Goal: Information Seeking & Learning: Learn about a topic

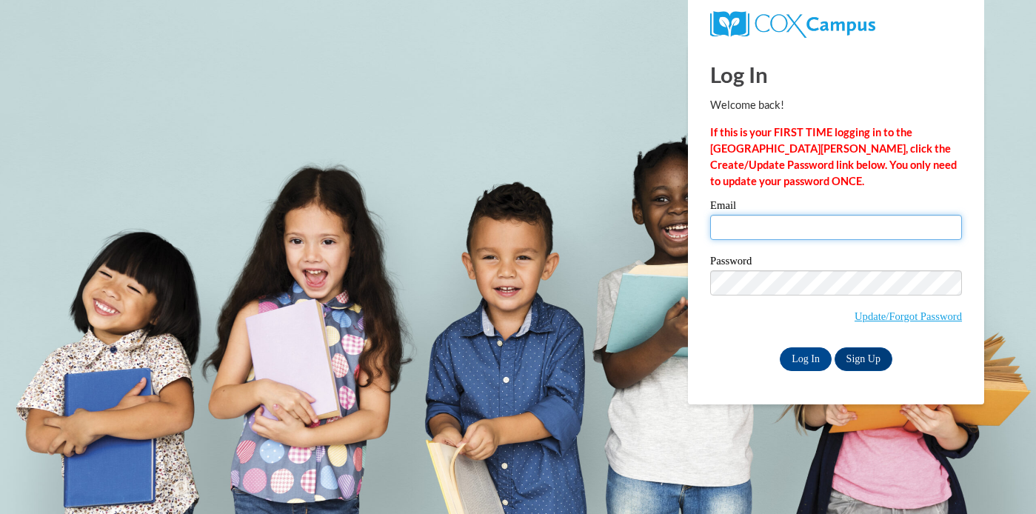
click at [790, 215] on input "Email" at bounding box center [836, 227] width 252 height 25
type input "mpetrie@sasd.net"
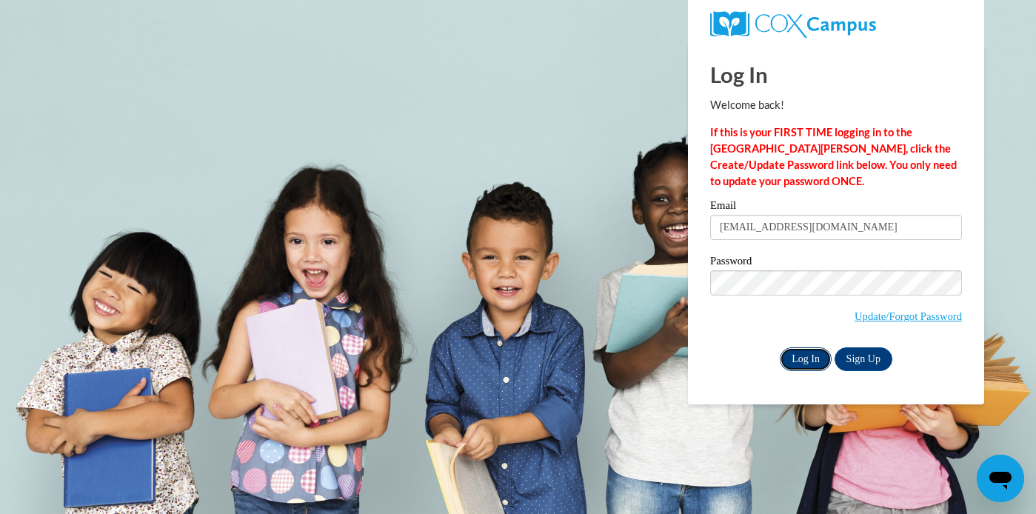
click at [817, 366] on input "Log In" at bounding box center [806, 359] width 52 height 24
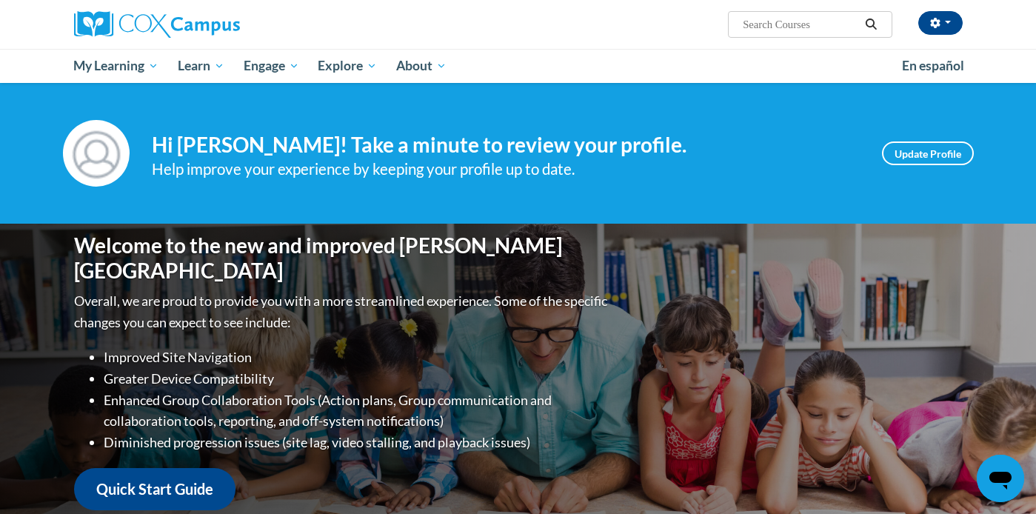
click at [797, 30] on input "Search..." at bounding box center [800, 25] width 118 height 18
click at [777, 24] on input "responsse to internvetion" at bounding box center [800, 25] width 118 height 18
click at [817, 22] on input "response to internvetion" at bounding box center [800, 25] width 118 height 18
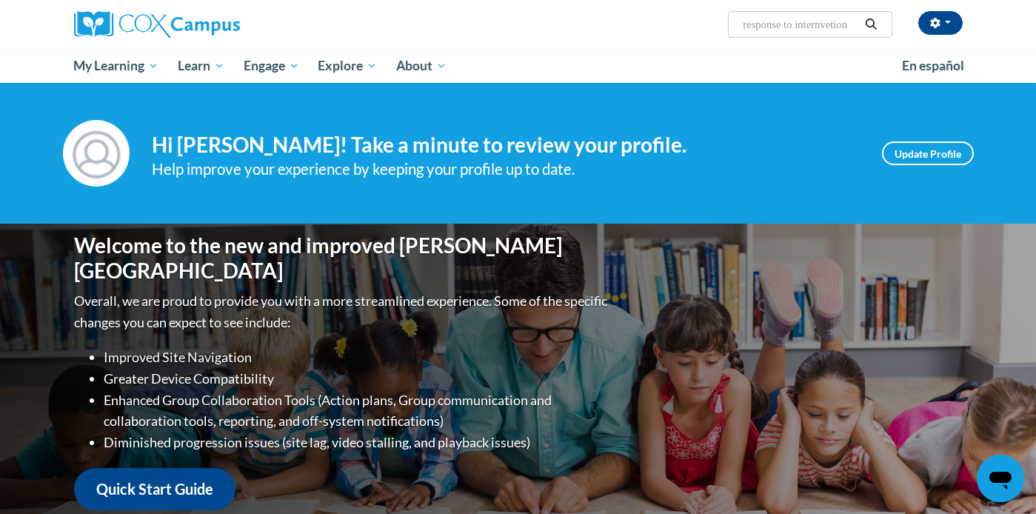
click at [817, 22] on input "response to internvetion" at bounding box center [800, 25] width 118 height 18
type input "response to internvetion"
click at [824, 33] on span "Search Search... response to internvetion" at bounding box center [810, 24] width 164 height 27
click at [823, 21] on input "response to internvetion" at bounding box center [800, 25] width 118 height 18
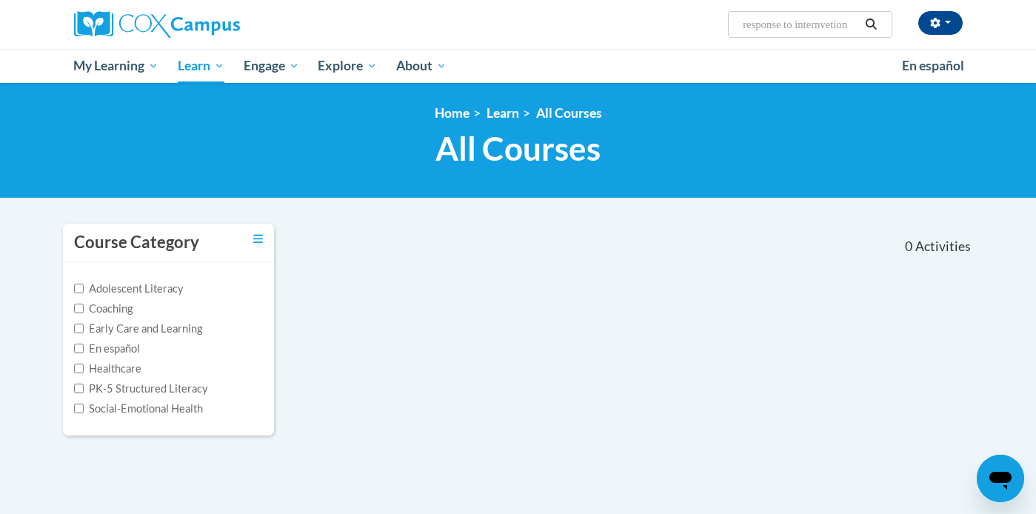
click at [791, 27] on input "response to internvetion" at bounding box center [800, 25] width 118 height 18
click at [831, 26] on input "response to internvetion" at bounding box center [800, 25] width 118 height 18
click at [843, 22] on input "response to internvetion" at bounding box center [800, 25] width 118 height 18
type input "response to intervention"
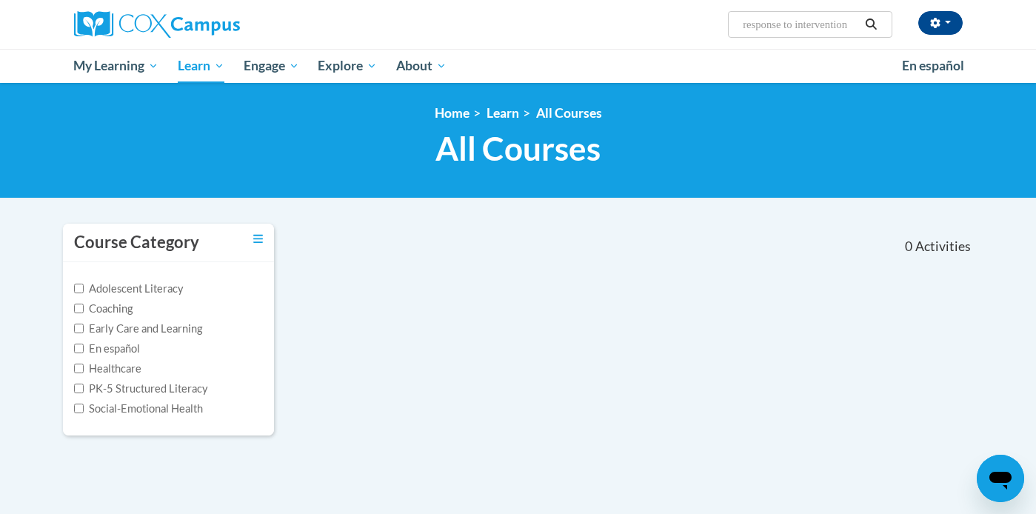
scroll to position [0, 1]
type input "response to intervention"
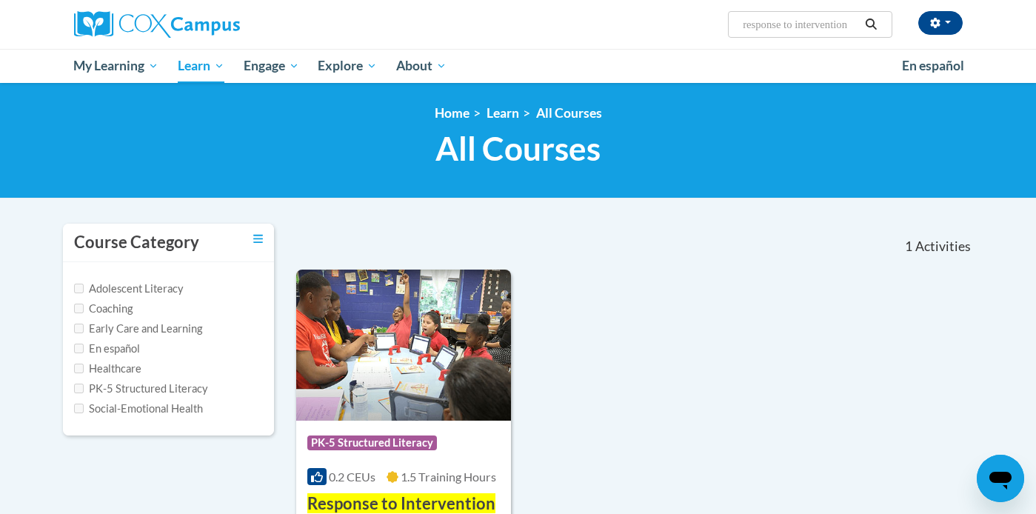
scroll to position [7, 0]
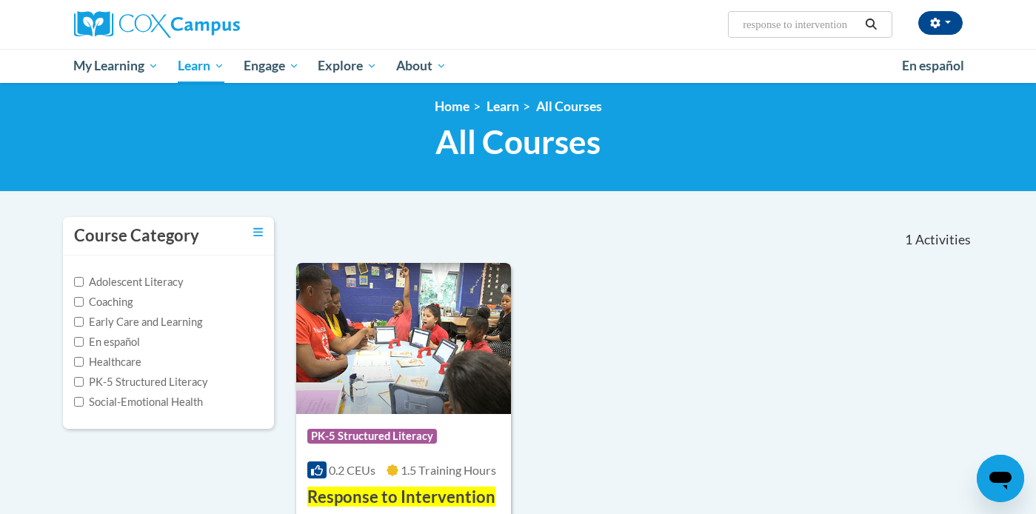
click at [460, 364] on img at bounding box center [403, 338] width 215 height 151
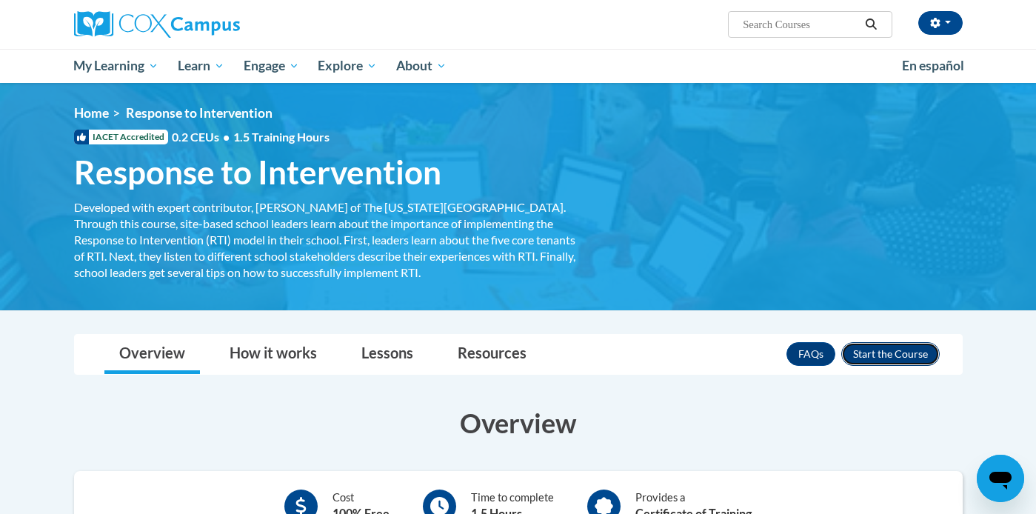
click at [924, 354] on button "Enroll" at bounding box center [890, 354] width 98 height 24
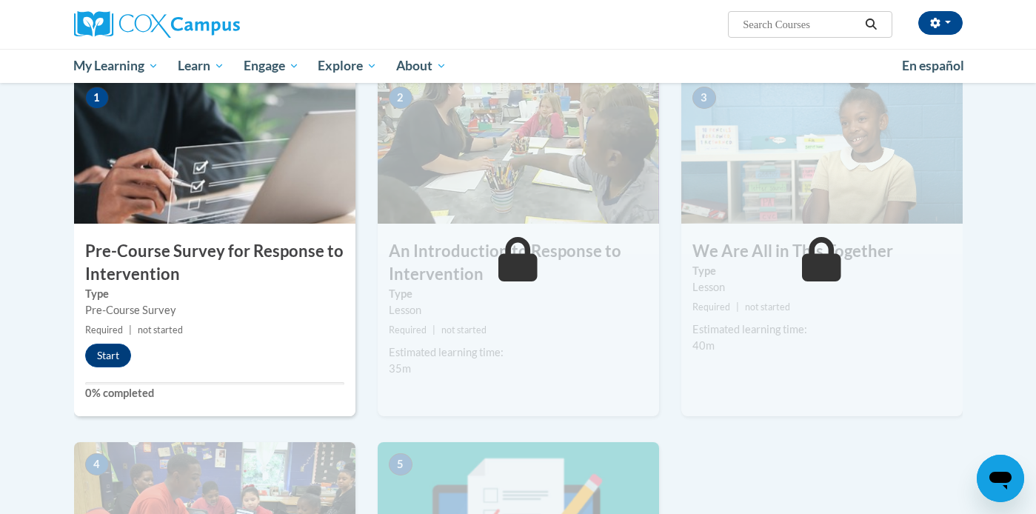
scroll to position [425, 0]
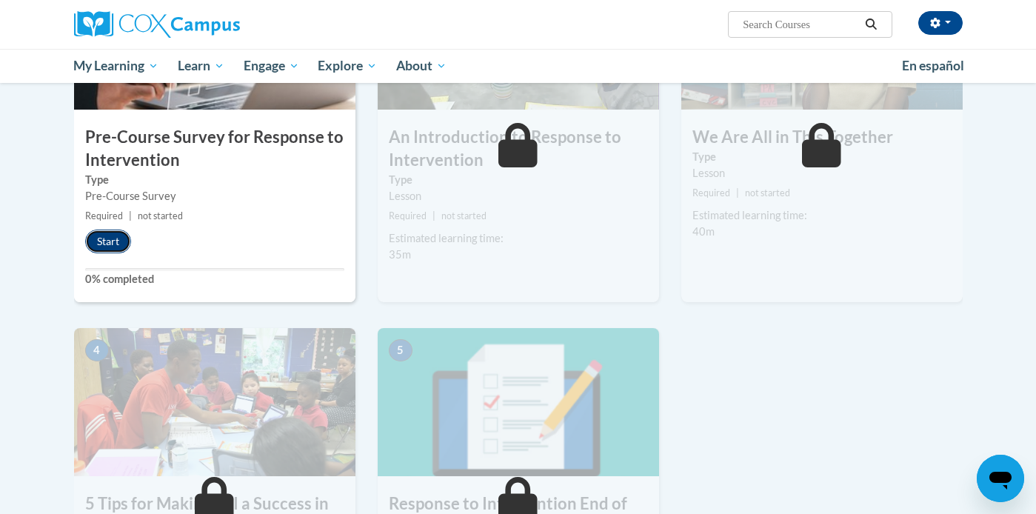
click at [120, 234] on button "Start" at bounding box center [108, 242] width 46 height 24
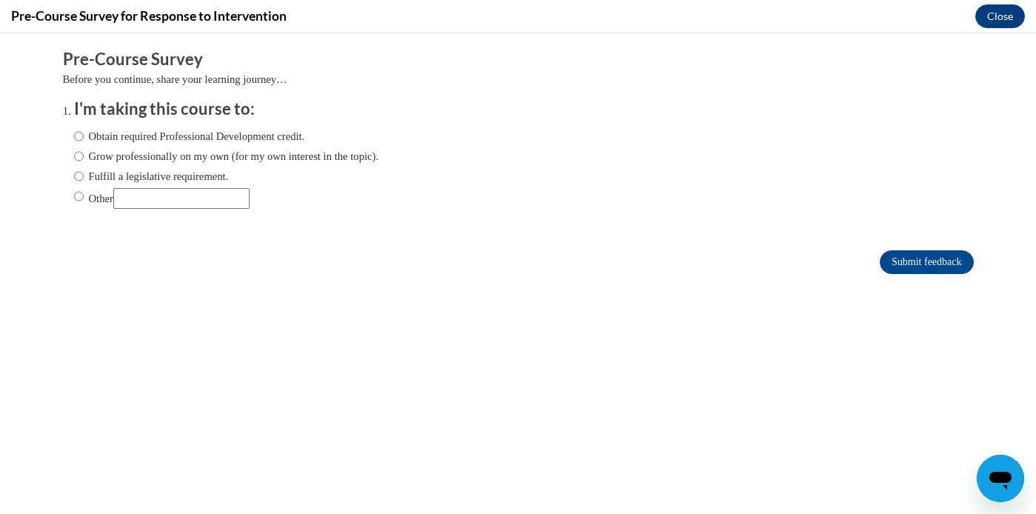
scroll to position [0, 0]
click at [182, 170] on label "Fulfill a legislative requirement." at bounding box center [151, 176] width 155 height 16
click at [84, 170] on input "Fulfill a legislative requirement." at bounding box center [79, 176] width 10 height 16
radio input "true"
click at [924, 269] on input "Submit feedback" at bounding box center [926, 262] width 93 height 24
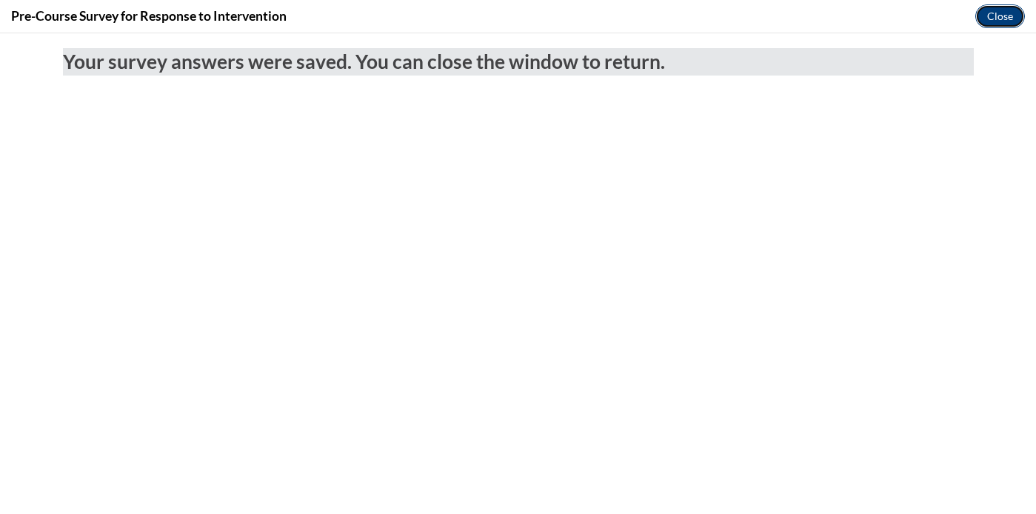
click at [983, 6] on button "Close" at bounding box center [1000, 16] width 50 height 24
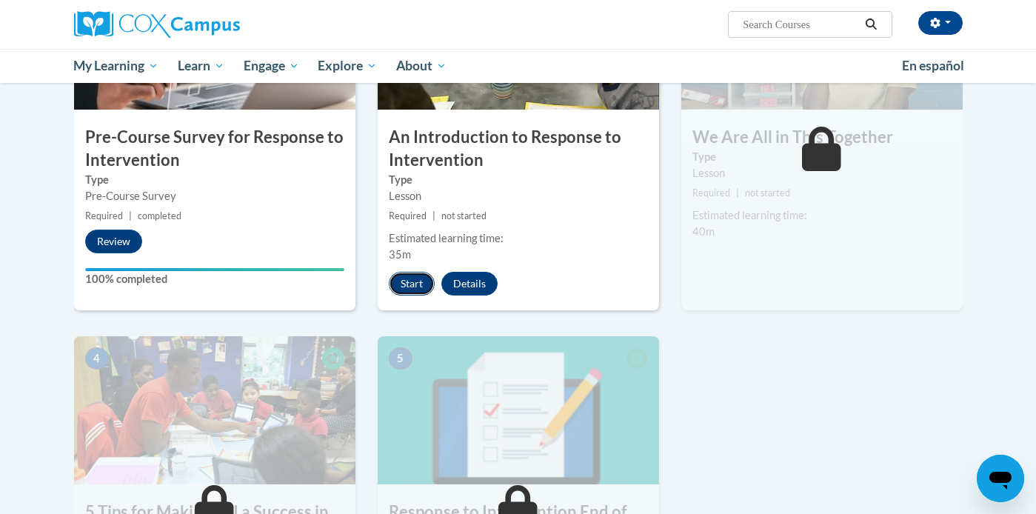
click at [398, 292] on button "Start" at bounding box center [412, 284] width 46 height 24
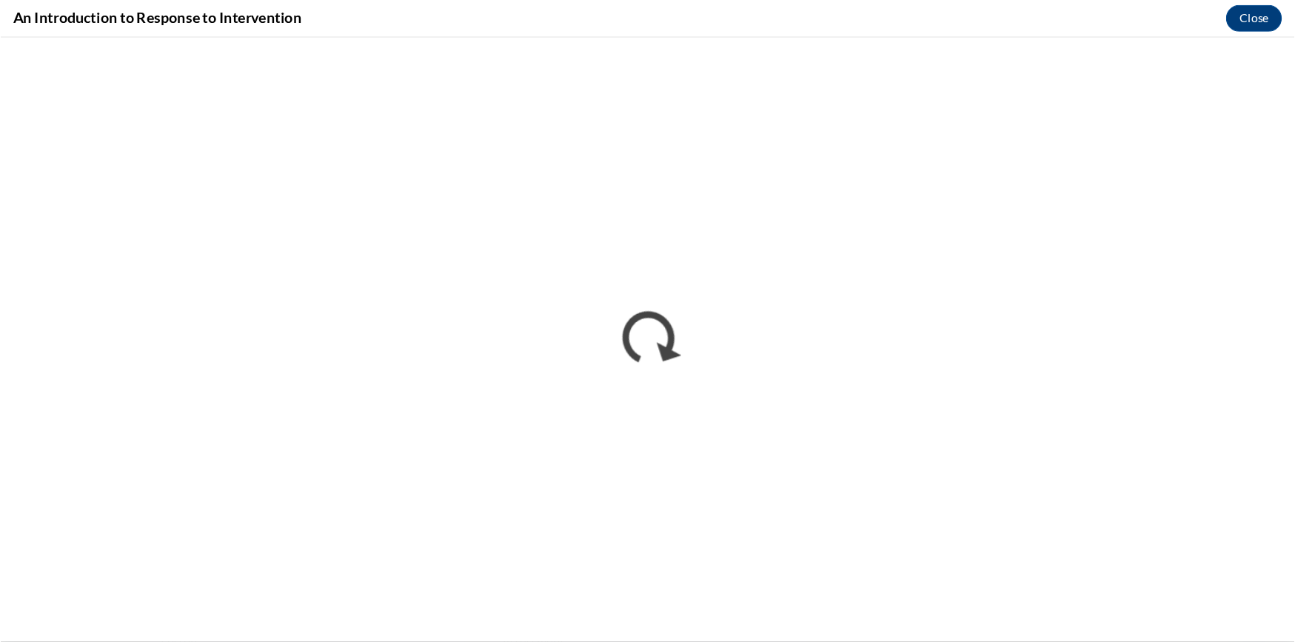
scroll to position [424, 0]
click at [1035, 24] on button "Close" at bounding box center [1259, 16] width 50 height 24
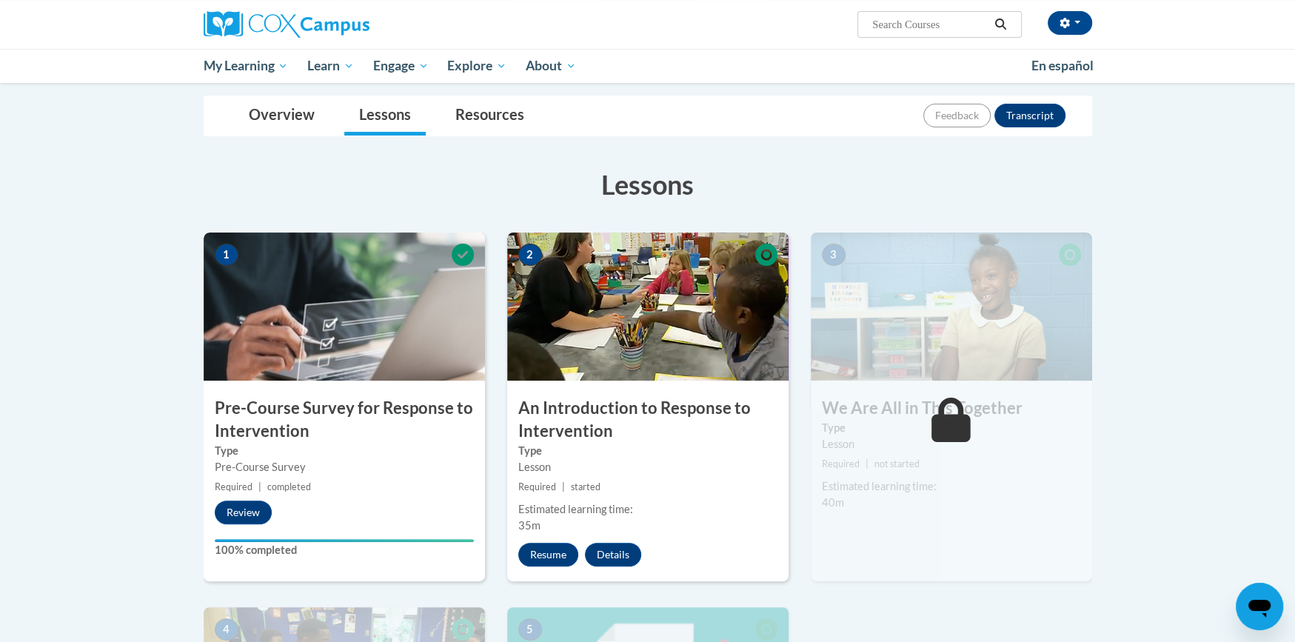
scroll to position [175, 0]
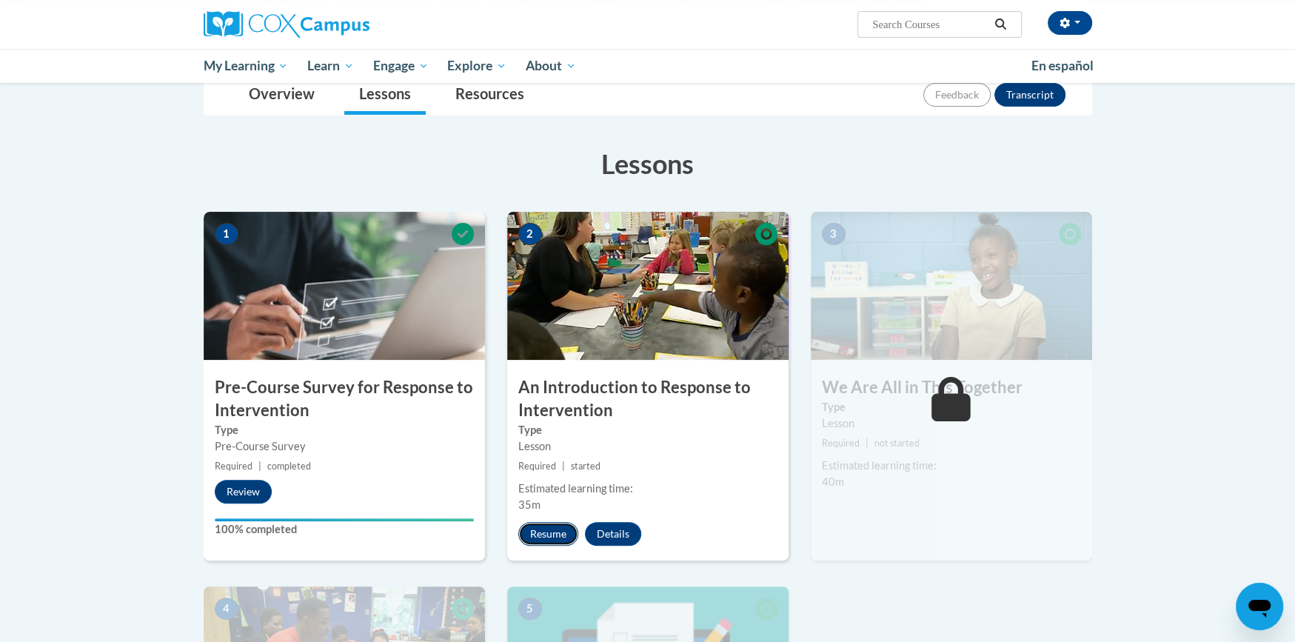
click at [544, 513] on button "Resume" at bounding box center [548, 534] width 60 height 24
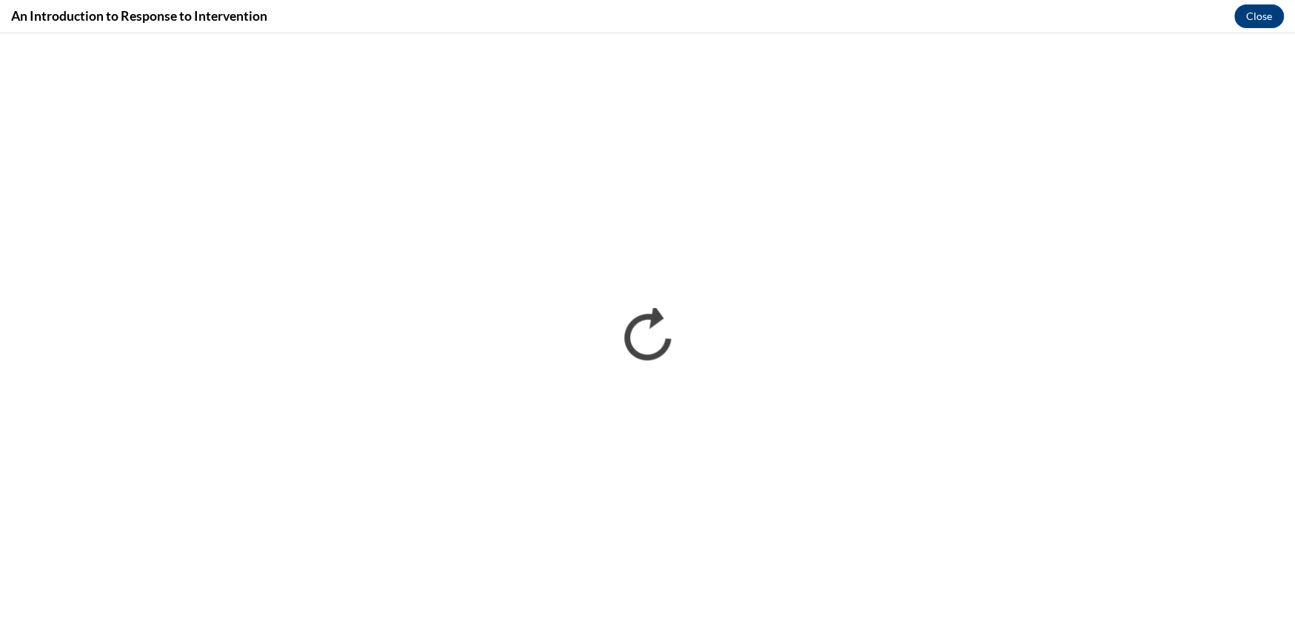
scroll to position [0, 0]
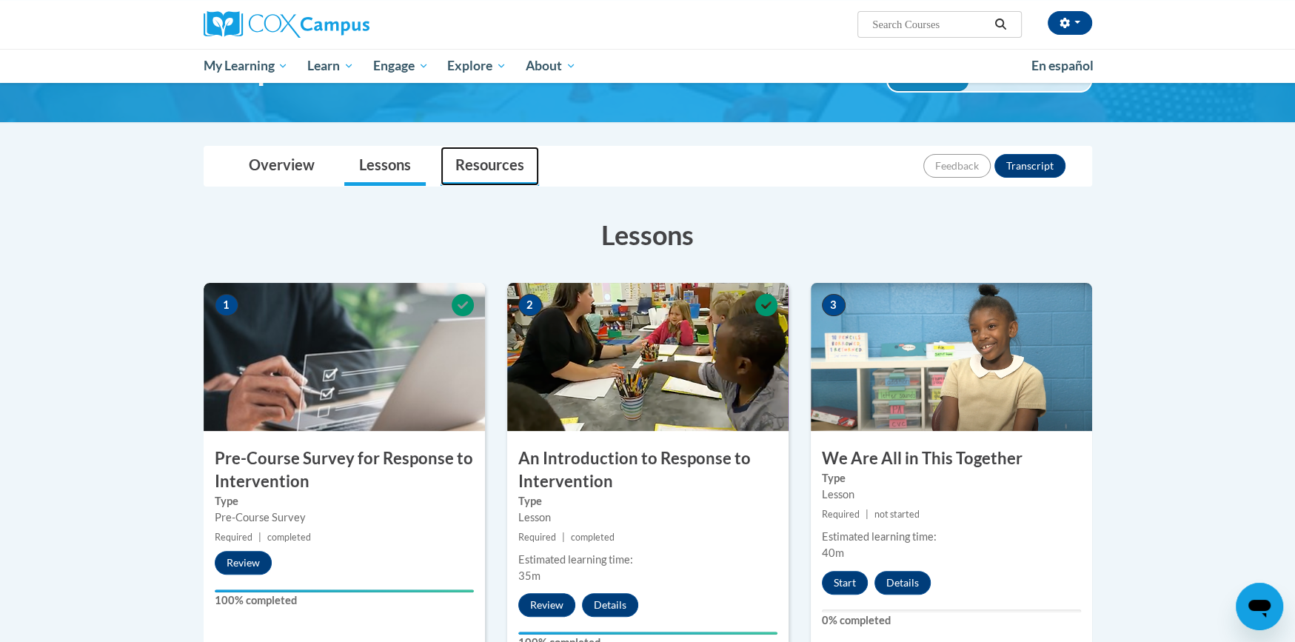
click at [515, 164] on link "Resources" at bounding box center [490, 166] width 98 height 39
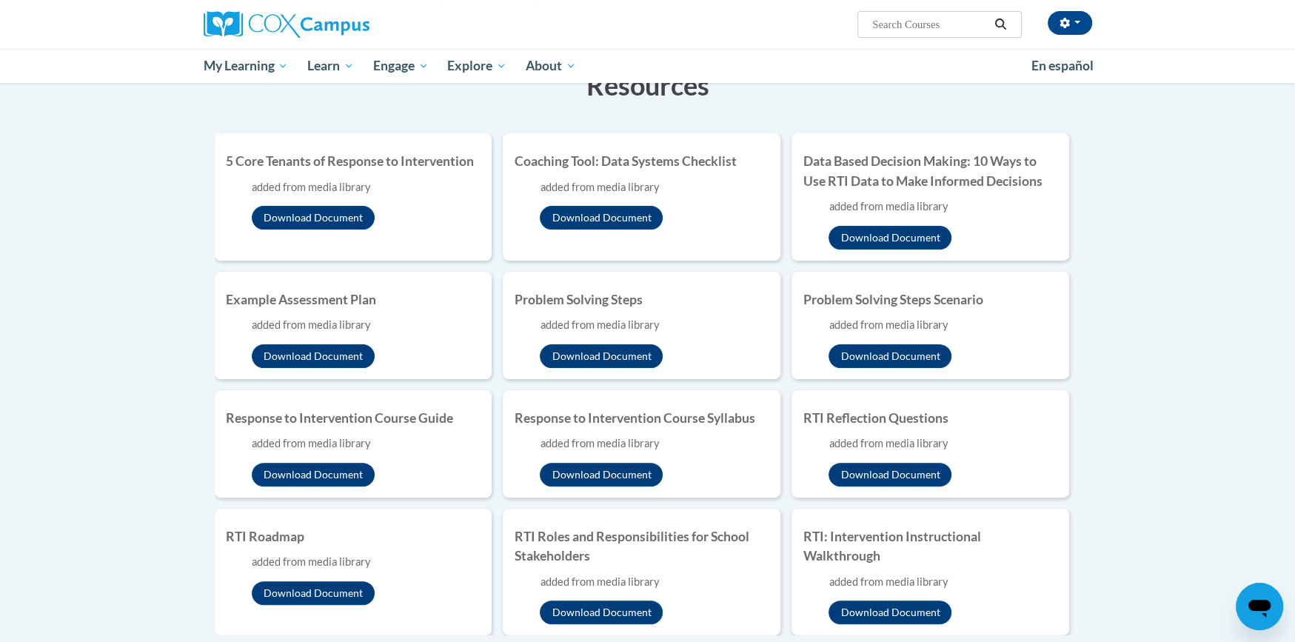
scroll to position [268, 0]
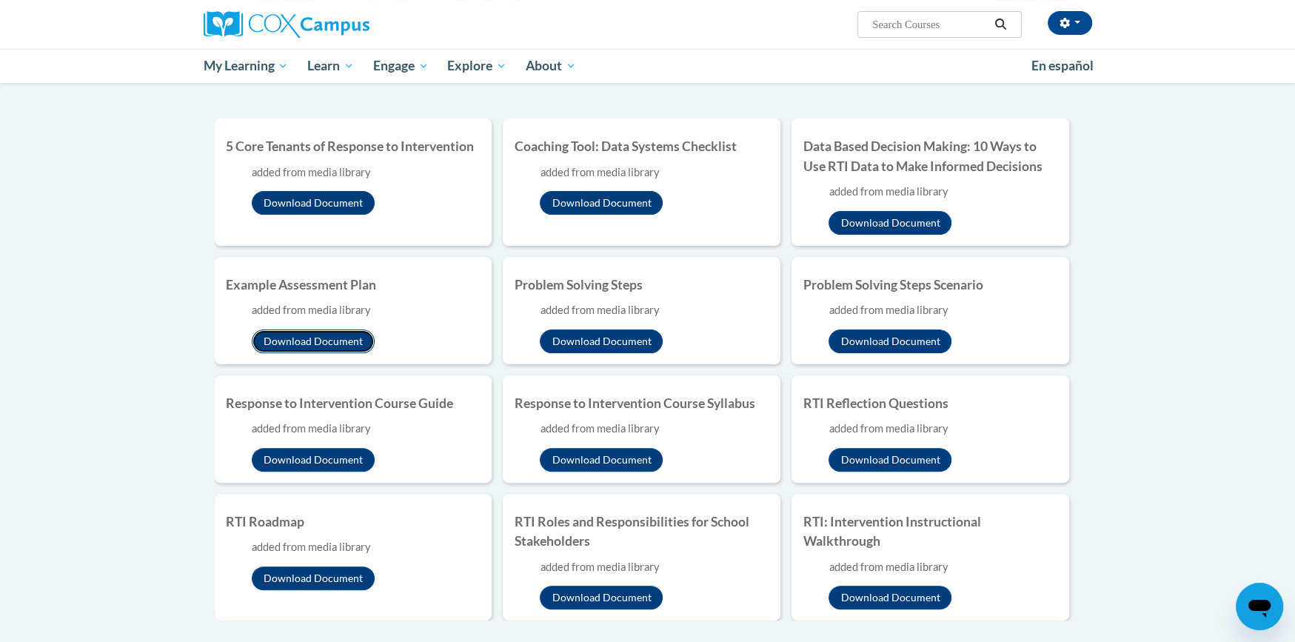
click at [362, 340] on button "Download Document" at bounding box center [313, 341] width 123 height 24
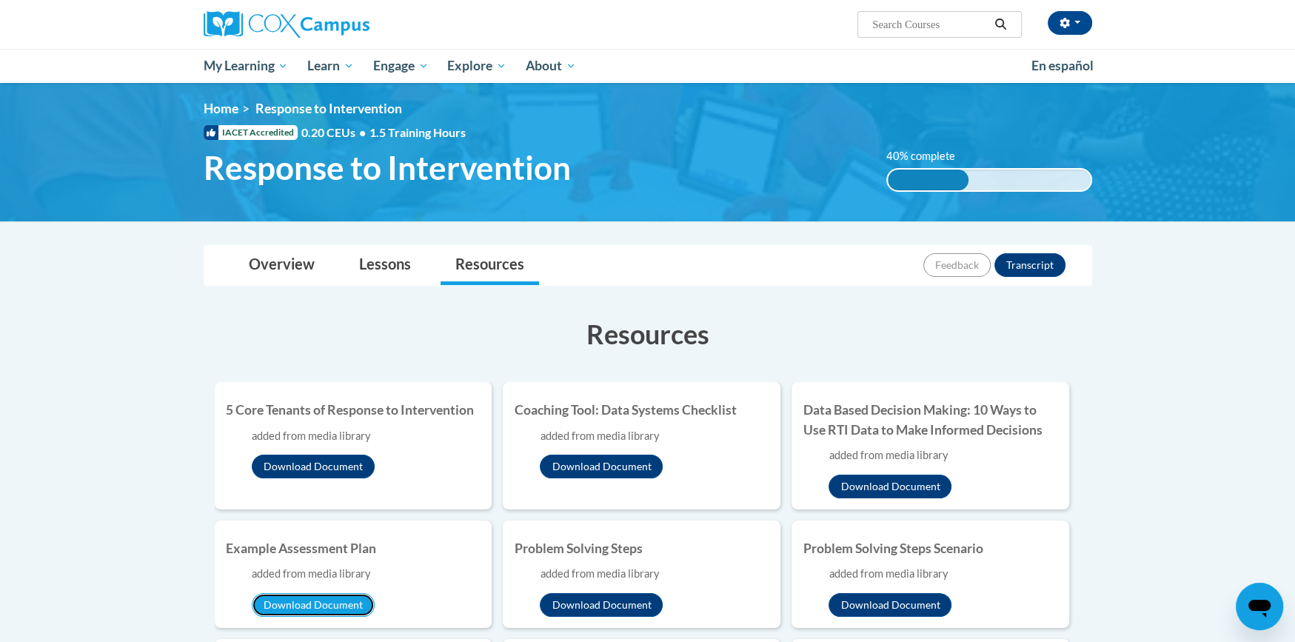
scroll to position [0, 0]
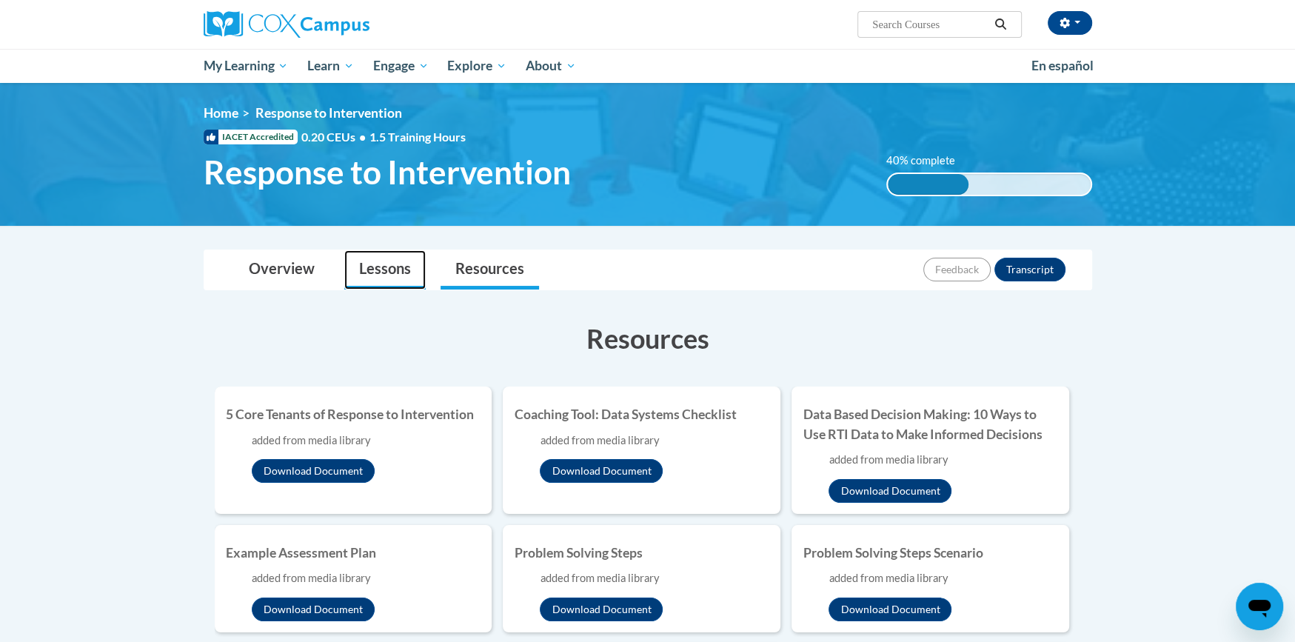
click at [362, 287] on link "Lessons" at bounding box center [384, 269] width 81 height 39
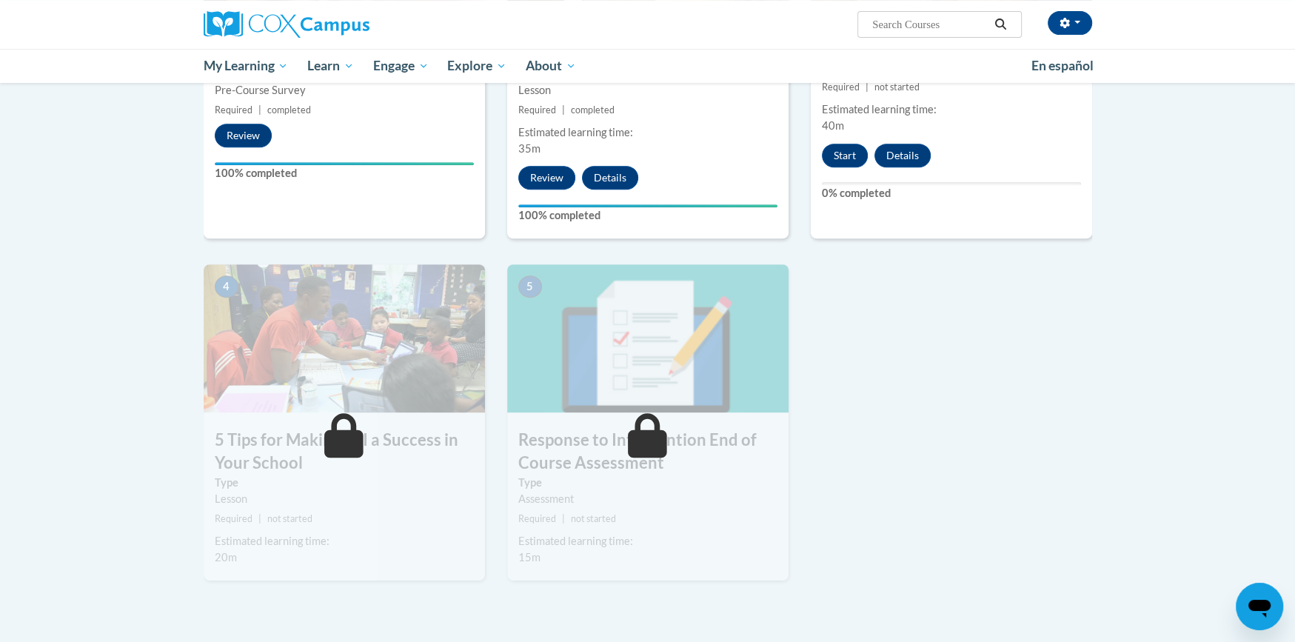
scroll to position [517, 0]
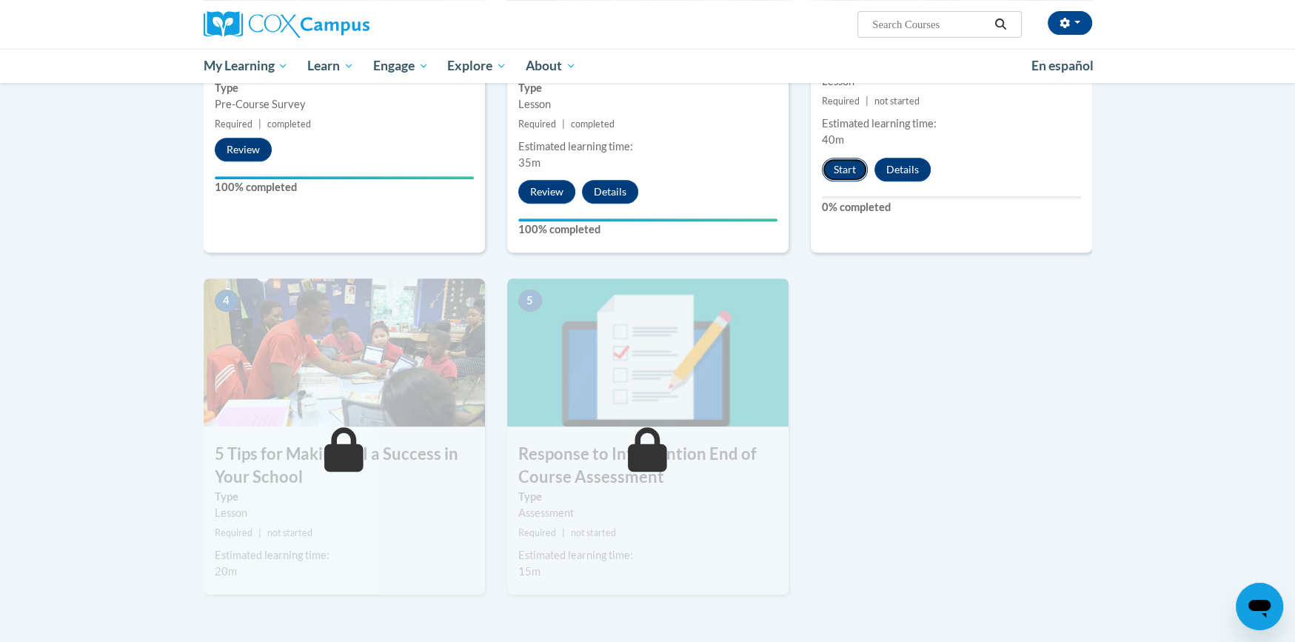
click at [854, 167] on button "Start" at bounding box center [845, 170] width 46 height 24
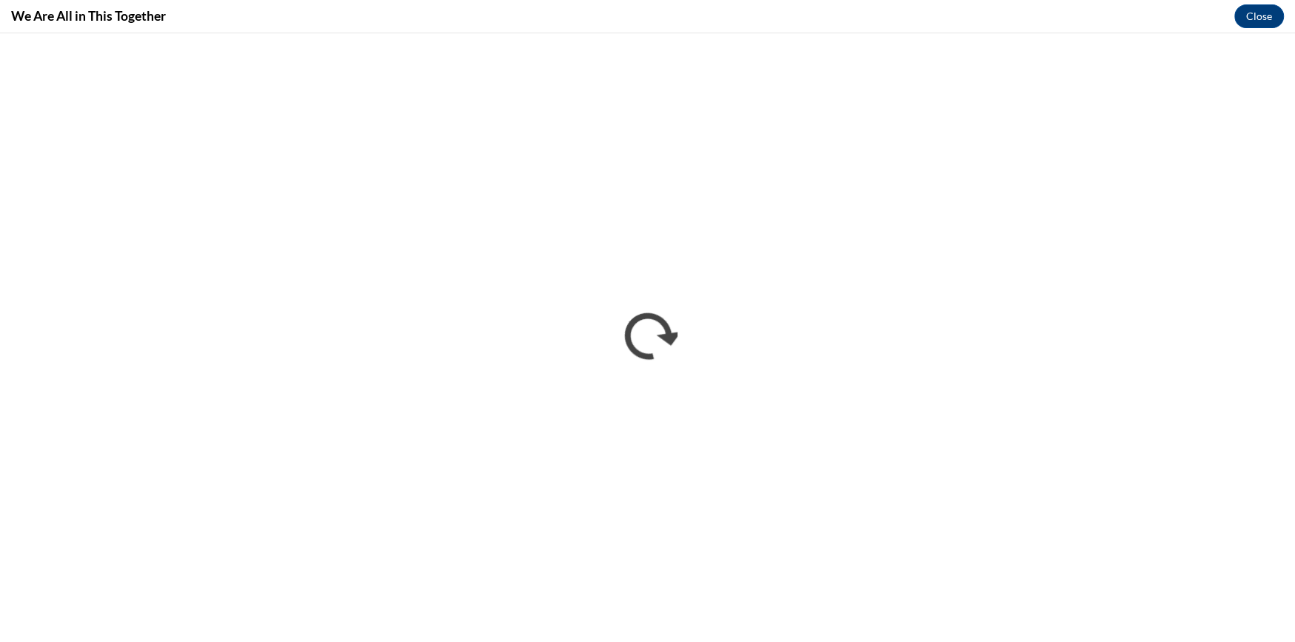
scroll to position [0, 0]
